Goal: Book appointment/travel/reservation

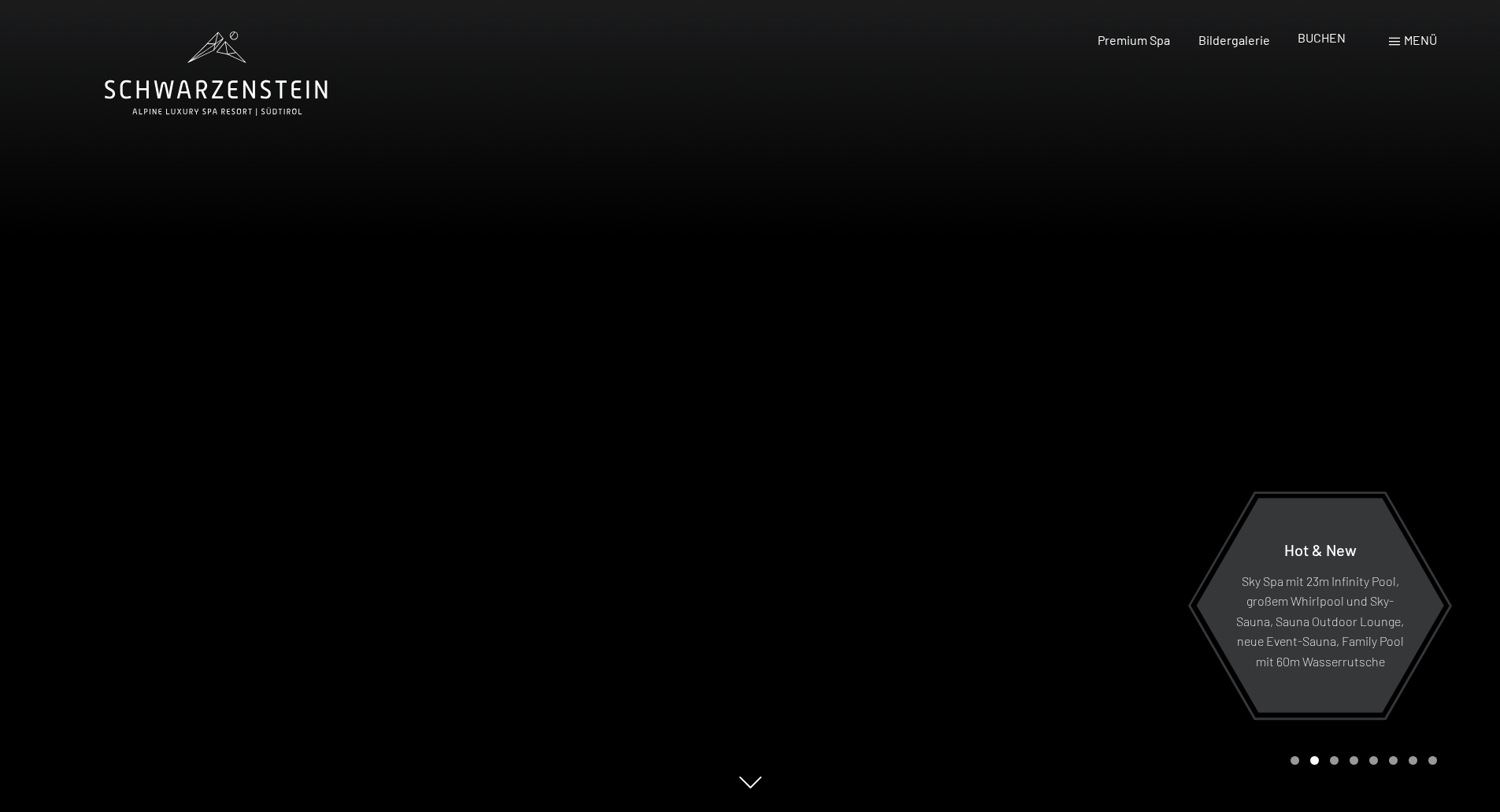
click at [1319, 39] on span "BUCHEN" at bounding box center [1322, 37] width 48 height 15
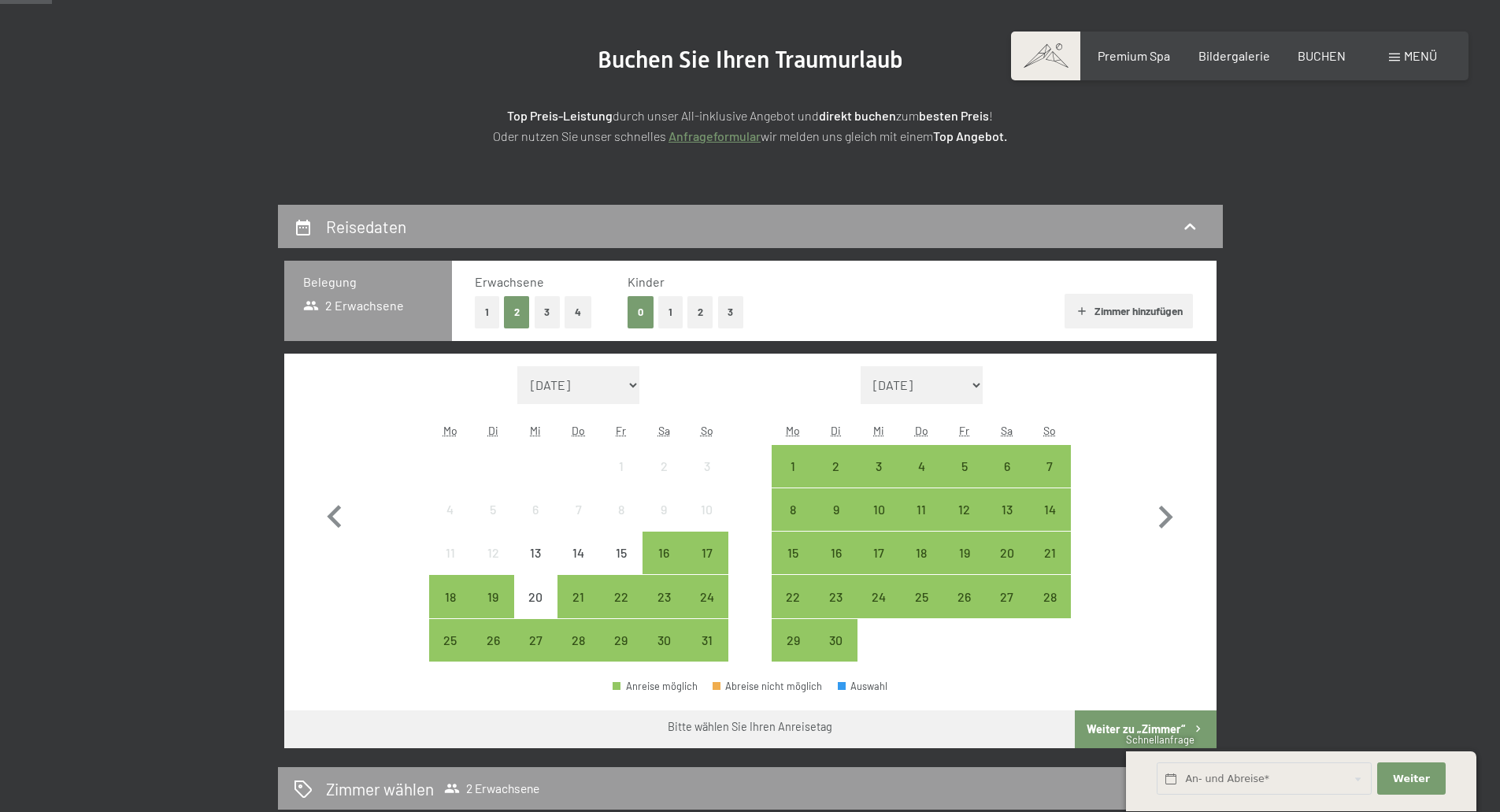
scroll to position [187, 0]
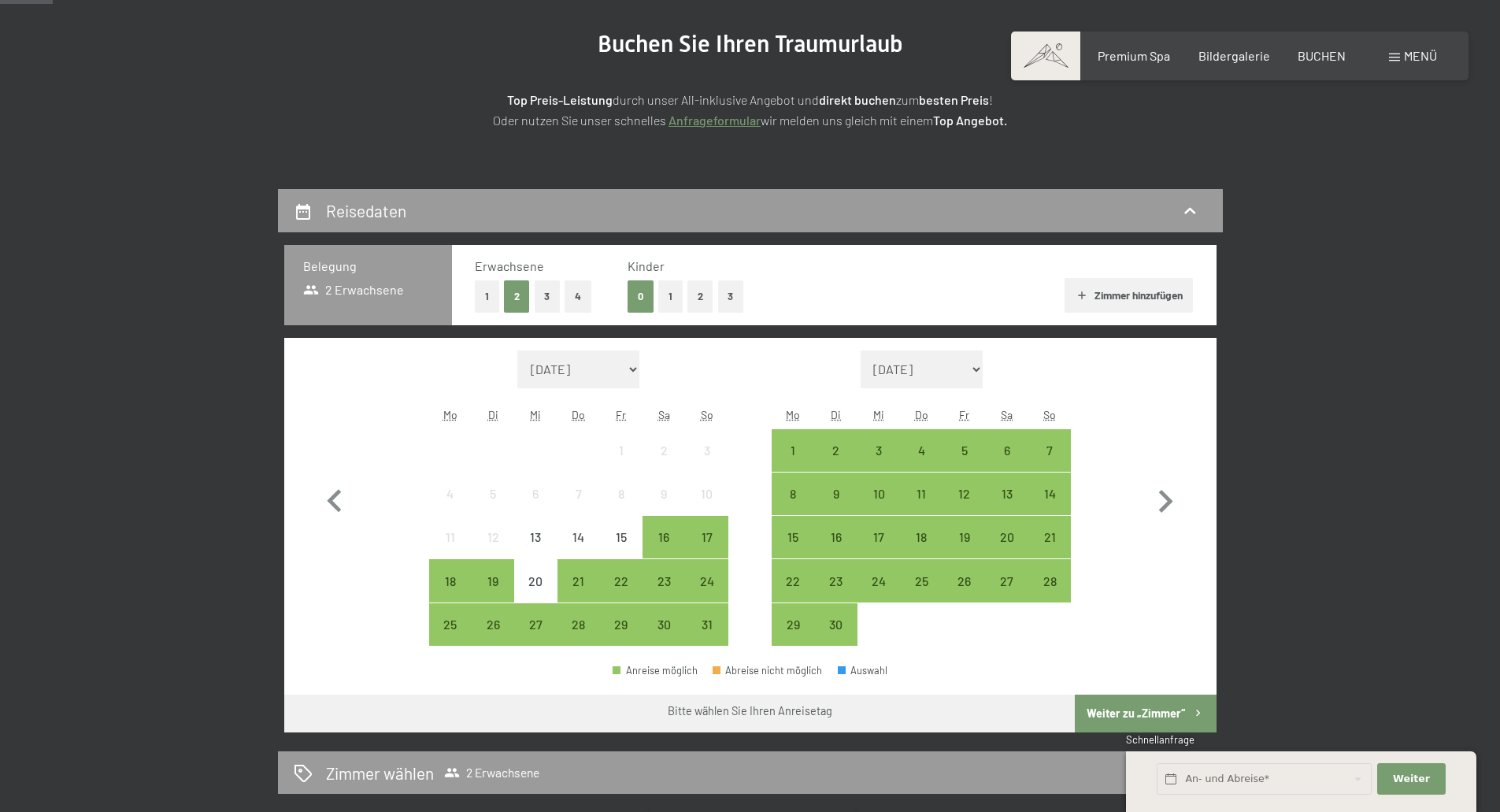
click at [700, 299] on button "2" at bounding box center [701, 297] width 26 height 32
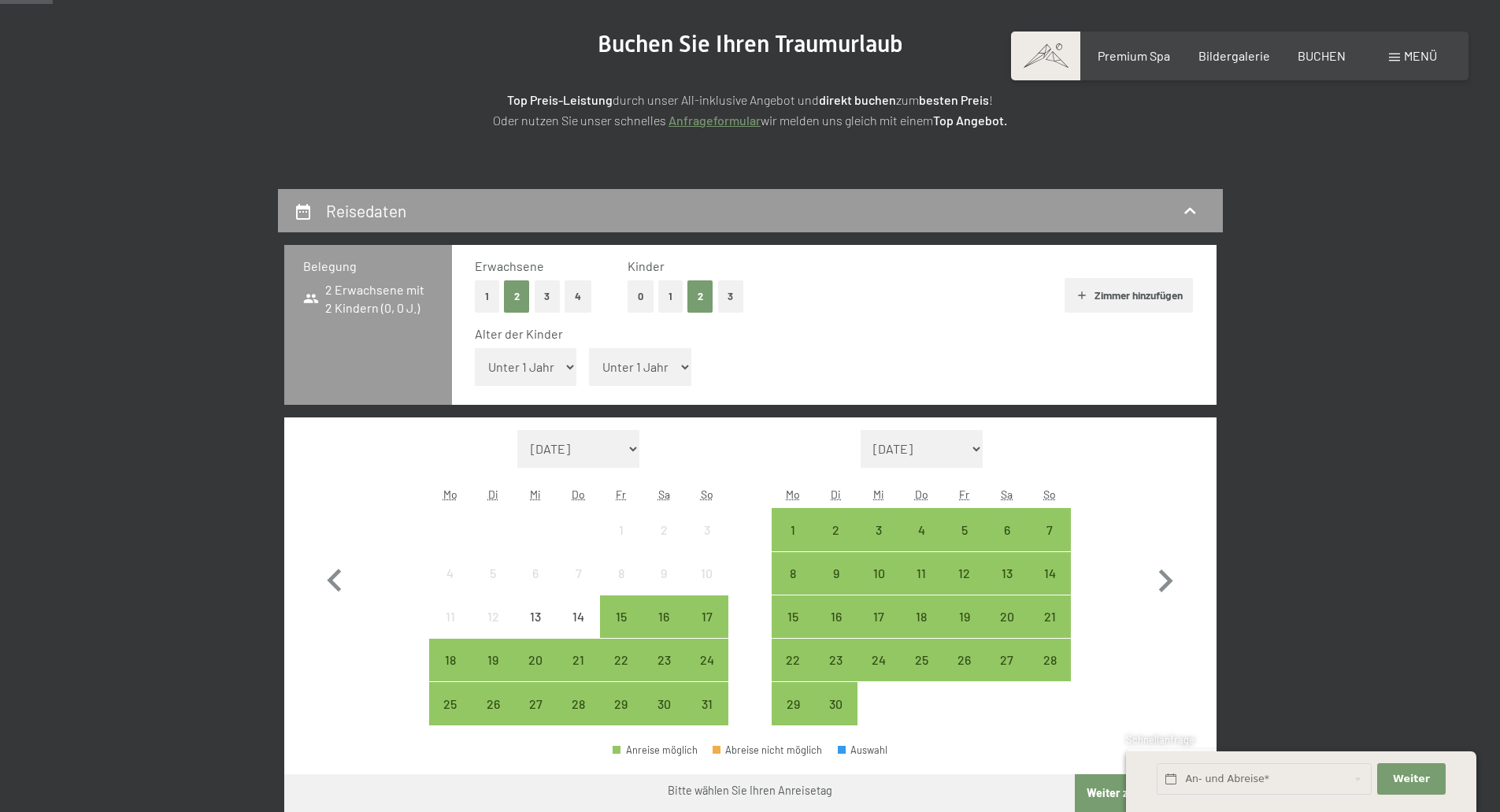
click at [560, 373] on select "Unter 1 Jahr 1 Jahr 2 Jahre 3 Jahre 4 Jahre 5 Jahre 6 Jahre 7 Jahre 8 Jahre 9 J…" at bounding box center [526, 366] width 102 height 37
select select "7"
click at [475, 348] on select "Unter 1 Jahr 1 Jahr 2 Jahre 3 Jahre 4 Jahre 5 Jahre 6 Jahre 7 Jahre 8 Jahre 9 J…" at bounding box center [526, 366] width 102 height 37
click at [638, 366] on select "Unter 1 Jahr 1 Jahr 2 Jahre 3 Jahre 4 Jahre 5 Jahre 6 Jahre 7 Jahre 8 Jahre 9 J…" at bounding box center [640, 366] width 102 height 37
select select "10"
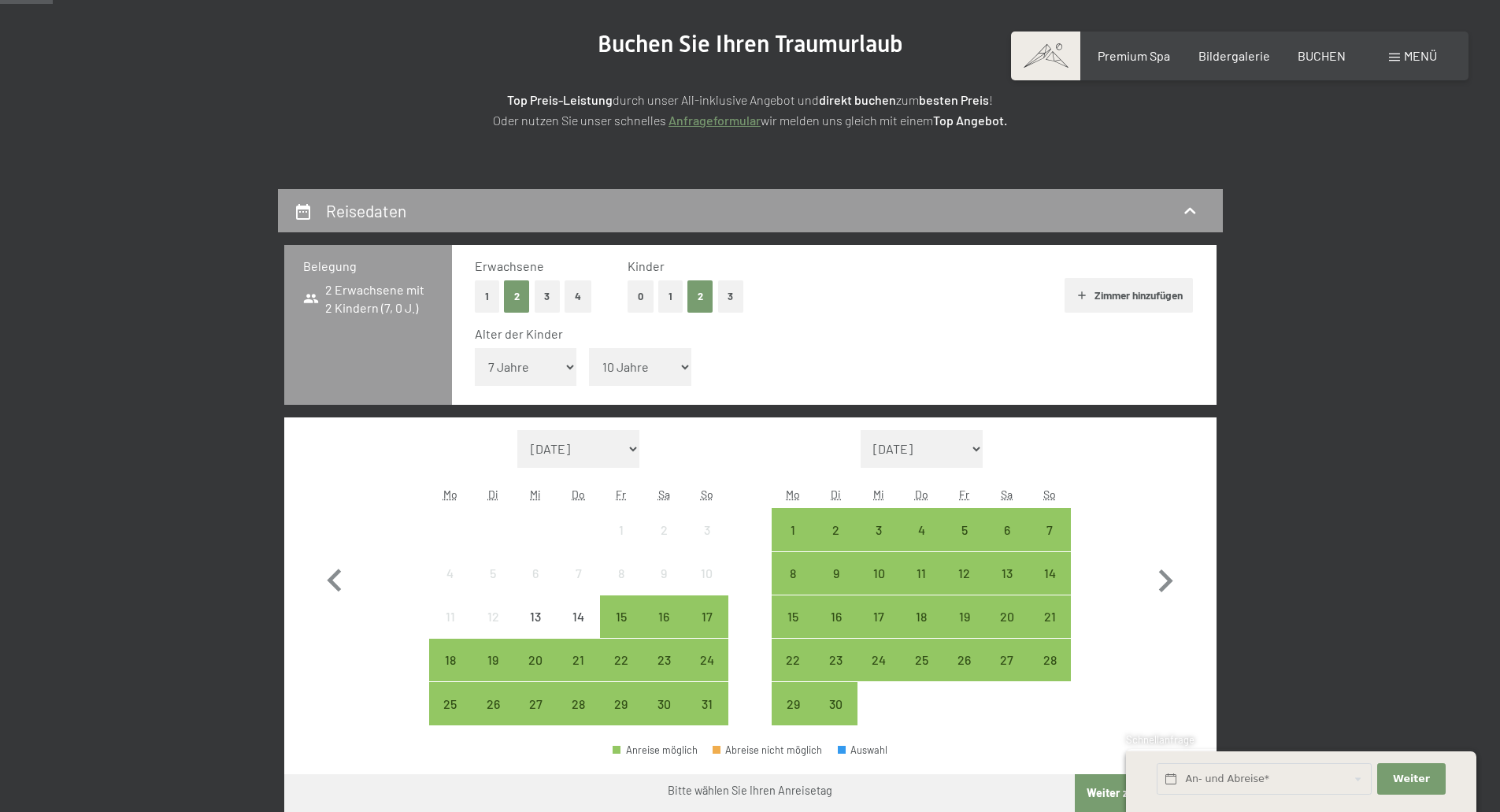
click at [589, 348] on select "Unter 1 Jahr 1 Jahr 2 Jahre 3 Jahre 4 Jahre 5 Jahre 6 Jahre 7 Jahre 8 Jahre 9 J…" at bounding box center [640, 366] width 102 height 37
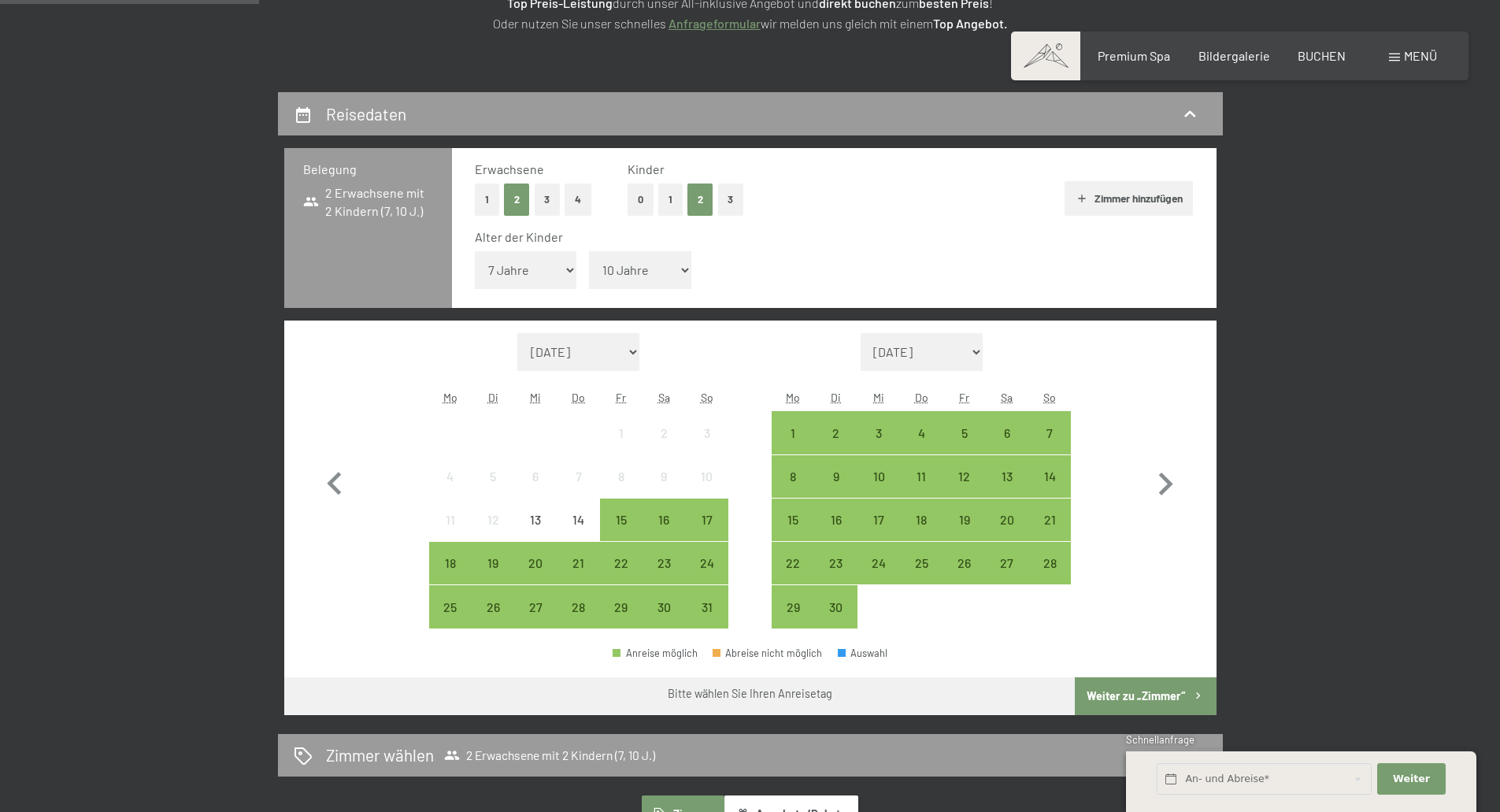
scroll to position [285, 0]
click at [580, 561] on div "21" at bounding box center [579, 575] width 39 height 39
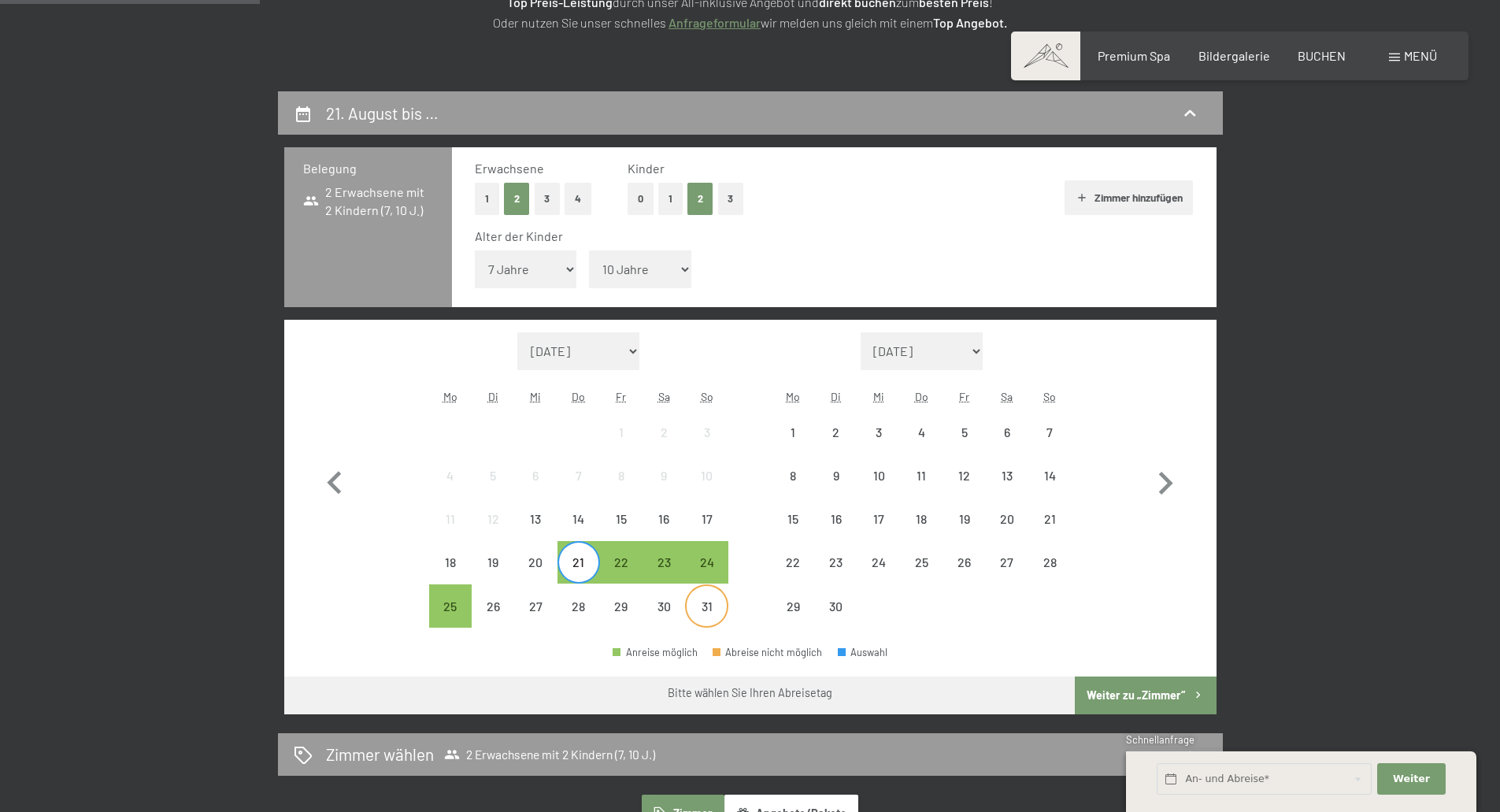
click at [709, 596] on div "31" at bounding box center [707, 606] width 39 height 39
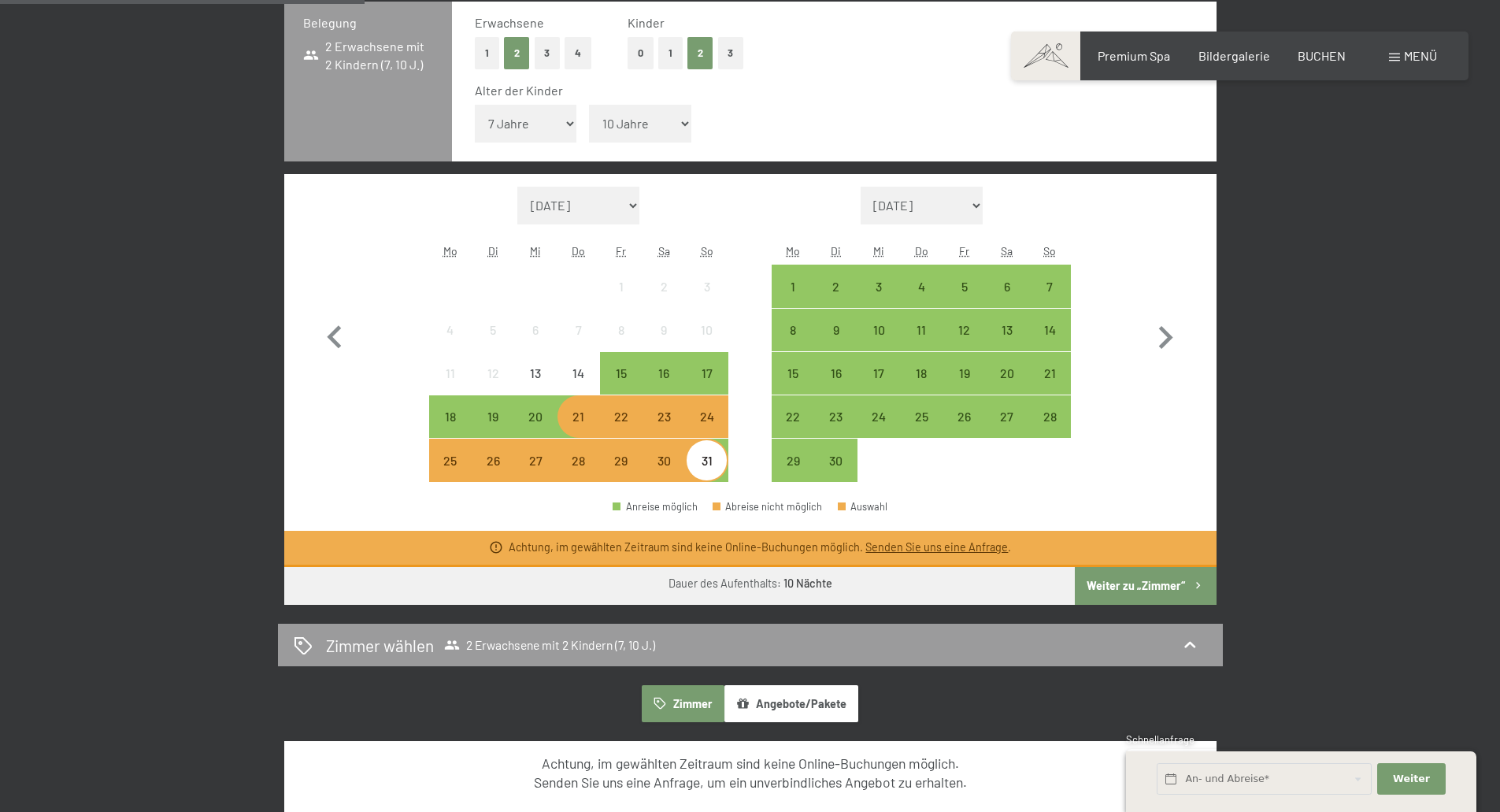
scroll to position [430, 0]
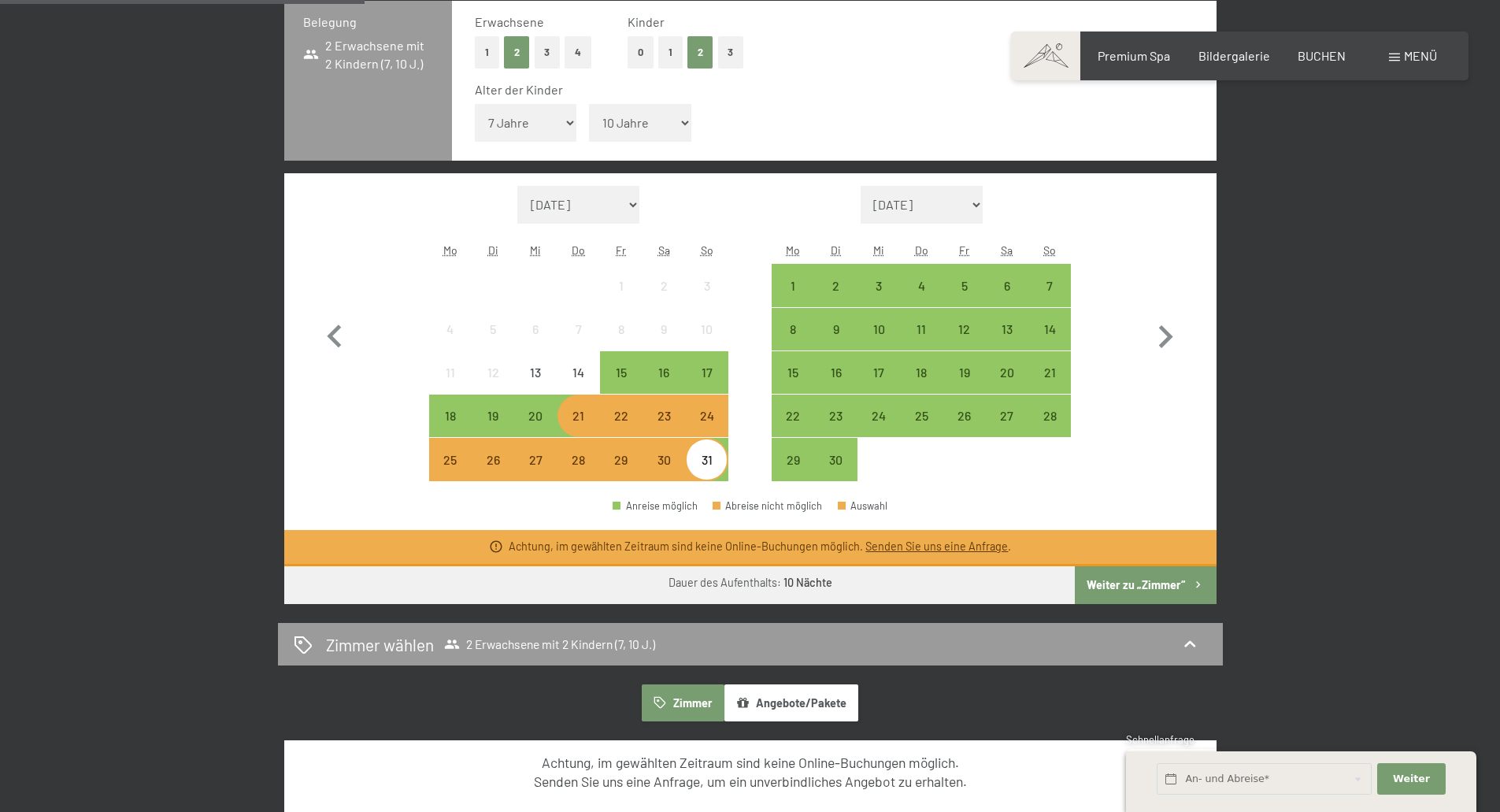
click at [1155, 578] on button "Weiter zu „Zimmer“" at bounding box center [1145, 585] width 141 height 37
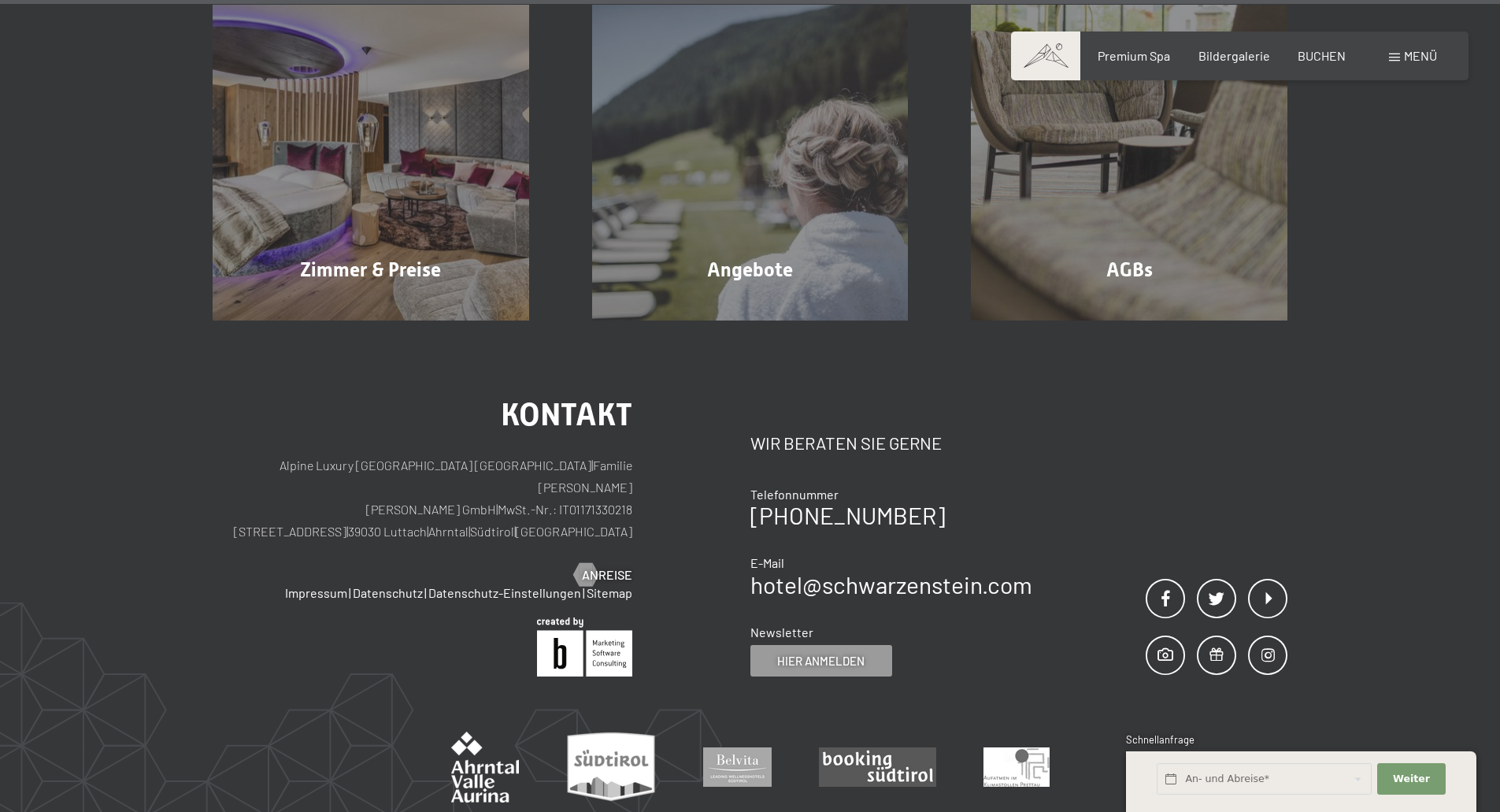
scroll to position [1155, 0]
